Goal: Information Seeking & Learning: Find specific fact

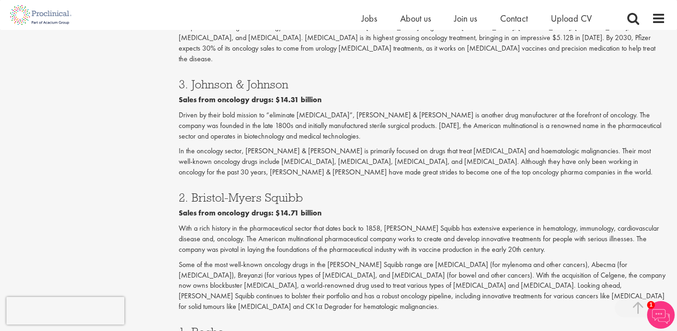
scroll to position [1442, 0]
click at [206, 193] on h3 "2. Bristol-Myers Squibb" at bounding box center [422, 199] width 487 height 12
drag, startPoint x: 206, startPoint y: 119, endPoint x: 284, endPoint y: 119, distance: 77.9
click at [284, 193] on h3 "2. Bristol-Myers Squibb" at bounding box center [422, 199] width 487 height 12
copy h3 "[PERSON_NAME] Squibb"
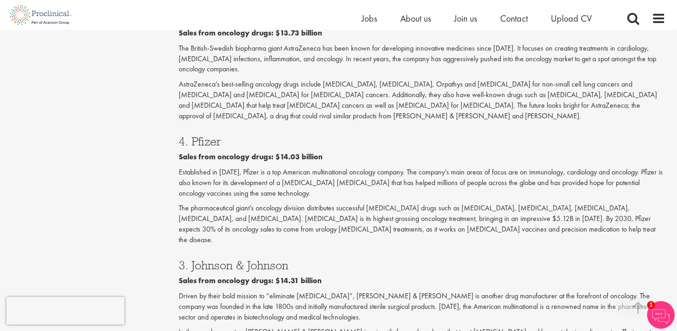
scroll to position [1247, 0]
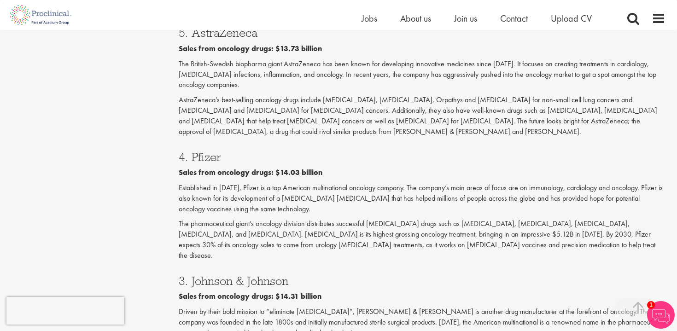
click at [213, 275] on h3 "3. Johnson & Johnson" at bounding box center [422, 281] width 487 height 12
drag, startPoint x: 213, startPoint y: 197, endPoint x: 250, endPoint y: 198, distance: 37.3
click at [250, 275] on h3 "3. Johnson & Johnson" at bounding box center [422, 281] width 487 height 12
copy h3 "[PERSON_NAME] & [PERSON_NAME]"
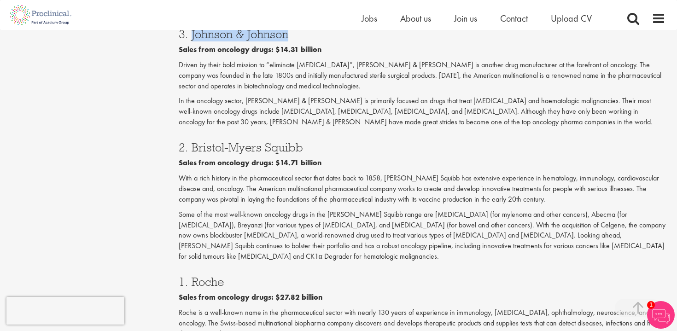
scroll to position [1498, 0]
